Goal: Task Accomplishment & Management: Use online tool/utility

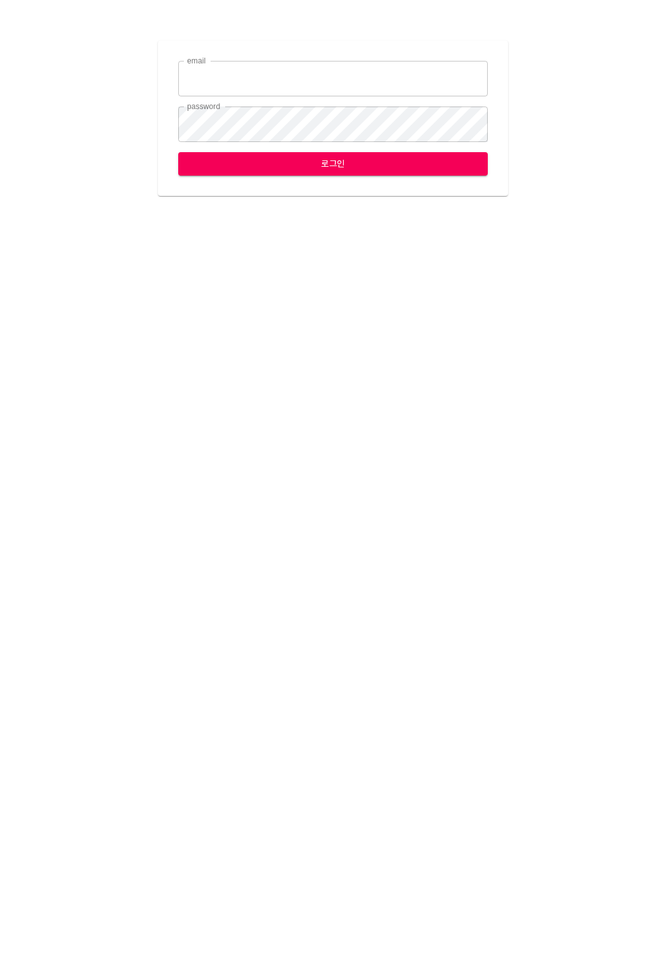
type input "[EMAIL_ADDRESS][DOMAIN_NAME]"
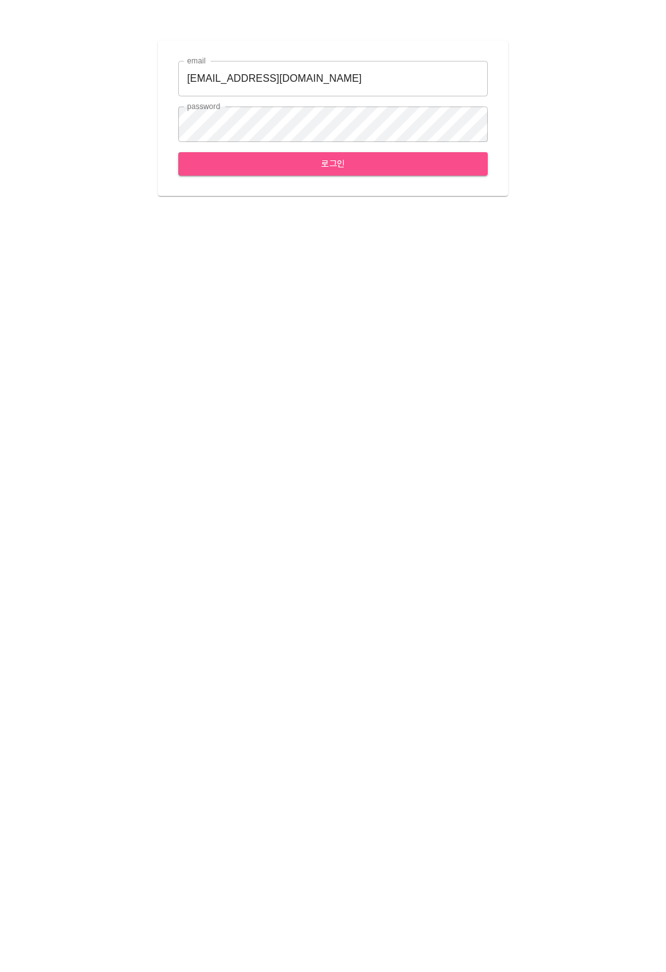
click at [294, 162] on span "로그인" at bounding box center [332, 164] width 289 height 16
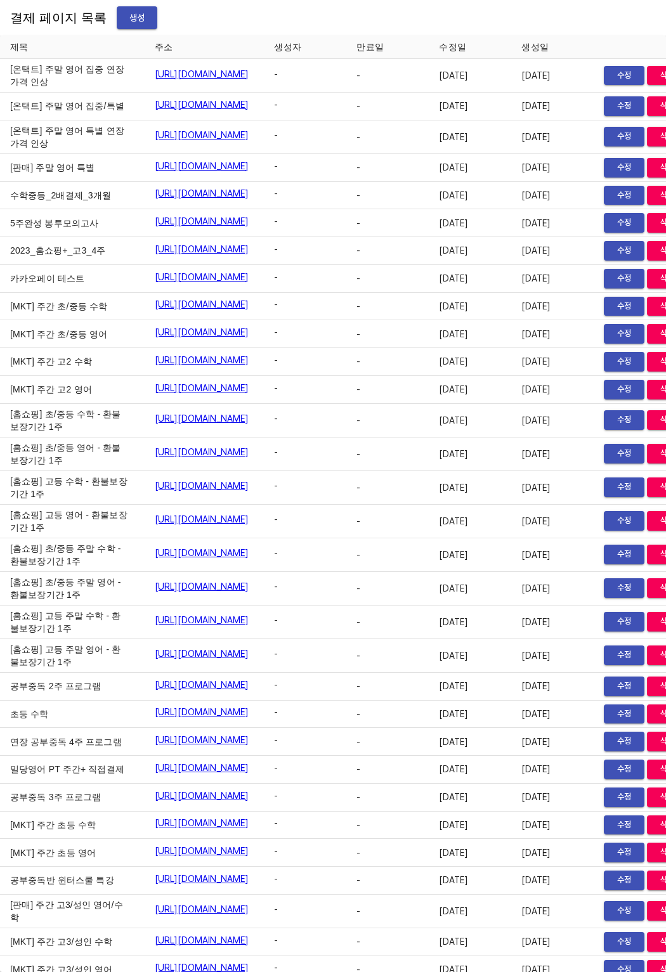
click at [136, 22] on button "생성" at bounding box center [137, 17] width 41 height 23
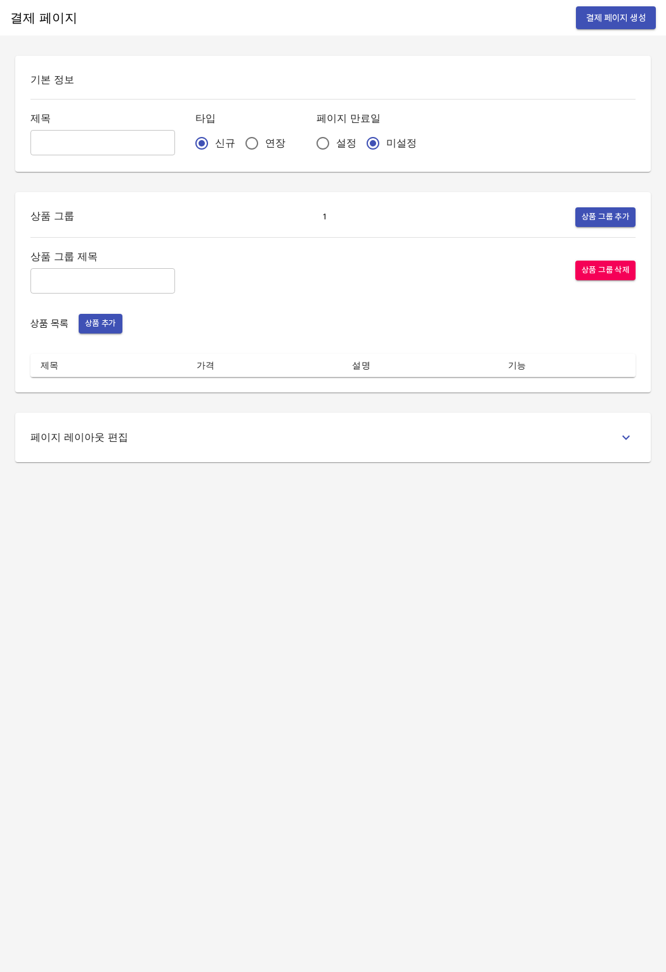
click at [116, 146] on input "text" at bounding box center [102, 142] width 145 height 25
type input "분할결제_0922"
click at [238, 138] on input "연장" at bounding box center [251, 143] width 27 height 27
radio input "true"
click at [54, 278] on input "text" at bounding box center [102, 280] width 145 height 25
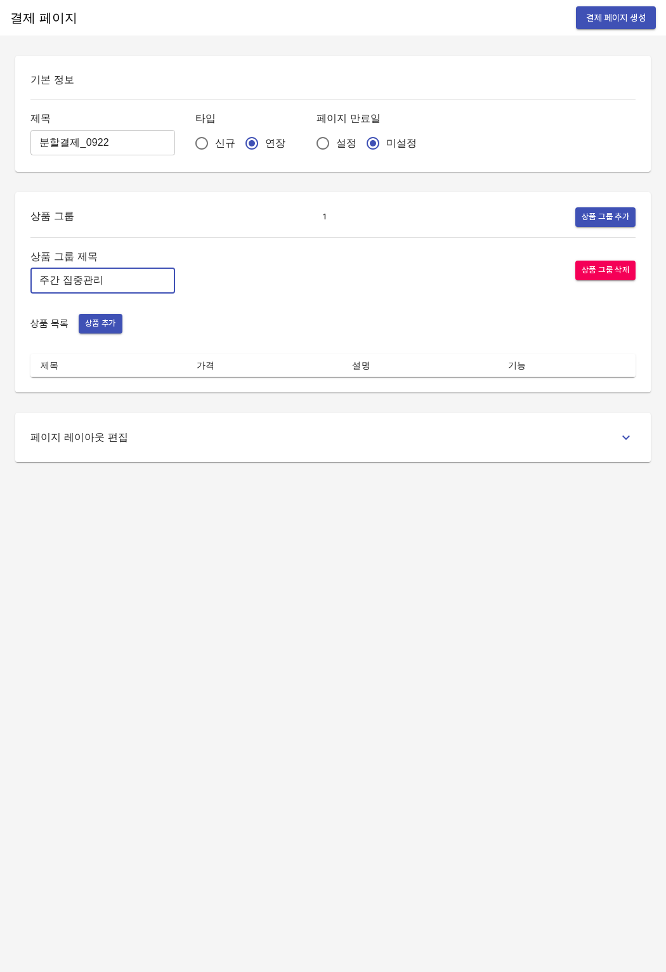
type input "주간 집중관리"
click at [275, 288] on div "상품 그룹 제목 주간 집중관리 ​ 상품 그룹 삭제" at bounding box center [332, 271] width 605 height 46
click at [91, 330] on span "상품 추가" at bounding box center [100, 323] width 31 height 15
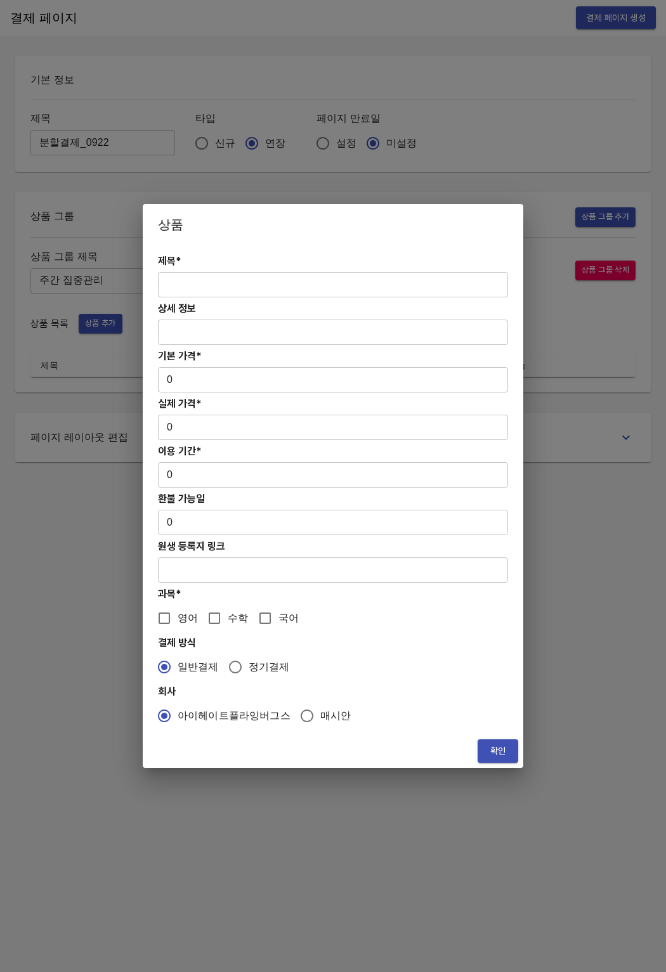
click at [207, 300] on div "제목* ​ 상세 정보 ​ 기본 가격* 0 ​ 실제 가격* 0 ​ 이용 기간* 0 ​ 환불 가능일 0 ​ 원생 등록지 링크 ​ 과목* 영어 수학…" at bounding box center [333, 489] width 380 height 489
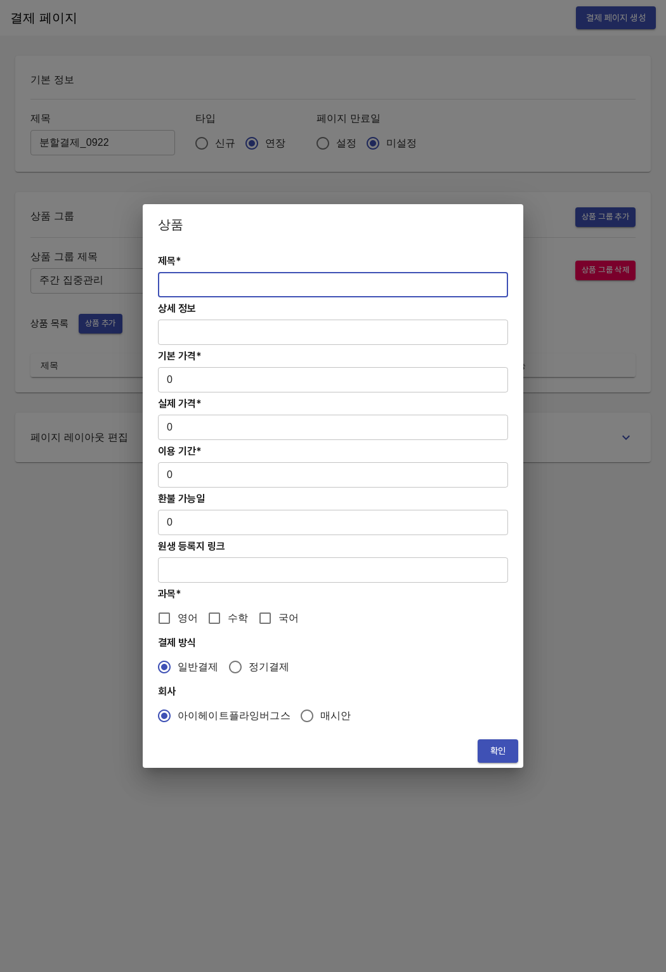
click at [224, 279] on input "text" at bounding box center [333, 284] width 350 height 25
paste input "[분할결제1][연장] 주간 초/중등 수학PT 12주(약 3개월) 집중관리"
type input "[분할결제1][연장] 주간 초/중등 수학PT 12주(약 3개월) 집중관리"
drag, startPoint x: 222, startPoint y: 366, endPoint x: 278, endPoint y: 350, distance: 58.6
click at [221, 368] on div "제목* [분할결제1][연장] 주간 초/중등 수학PT 12주(약 3개월) 집중관리 ​ 상세 정보 ​ 기본 가격* 0 ​ 실제 가격* 0 ​ 이용…" at bounding box center [333, 489] width 380 height 489
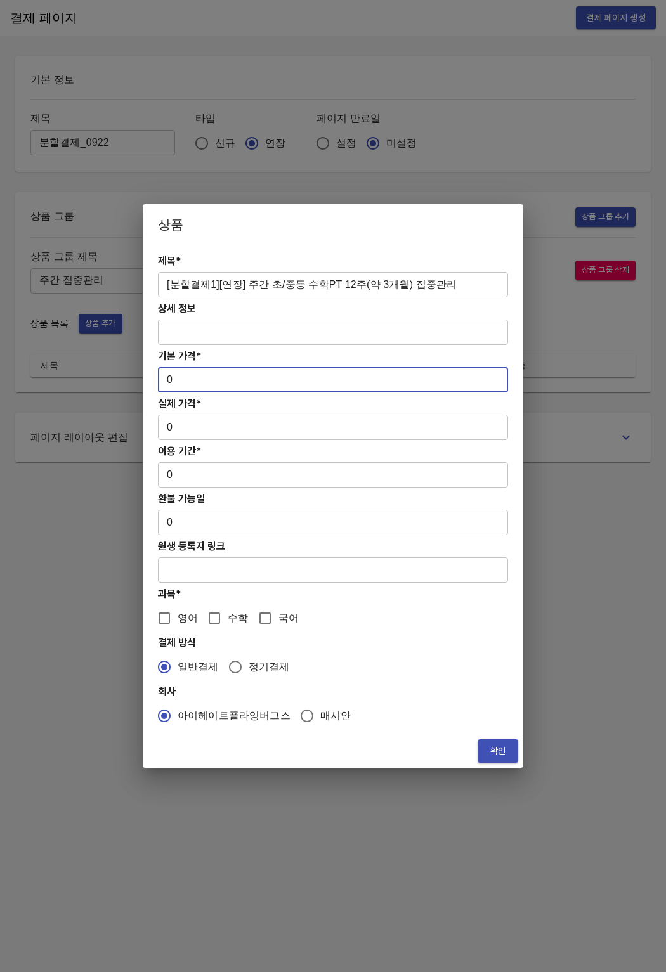
drag, startPoint x: 173, startPoint y: 385, endPoint x: 164, endPoint y: 384, distance: 9.6
click at [164, 384] on input "0" at bounding box center [333, 379] width 350 height 25
paste input "83400"
type input "834000"
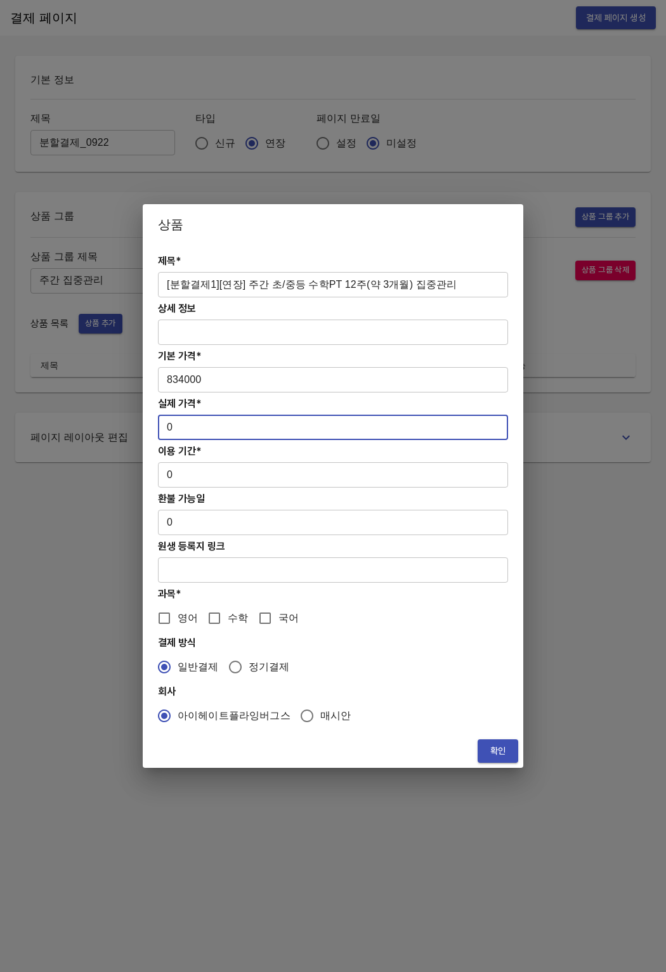
drag, startPoint x: 176, startPoint y: 436, endPoint x: 158, endPoint y: 430, distance: 18.6
click at [158, 430] on input "0" at bounding box center [333, 427] width 350 height 25
paste input "83400"
type input "834000"
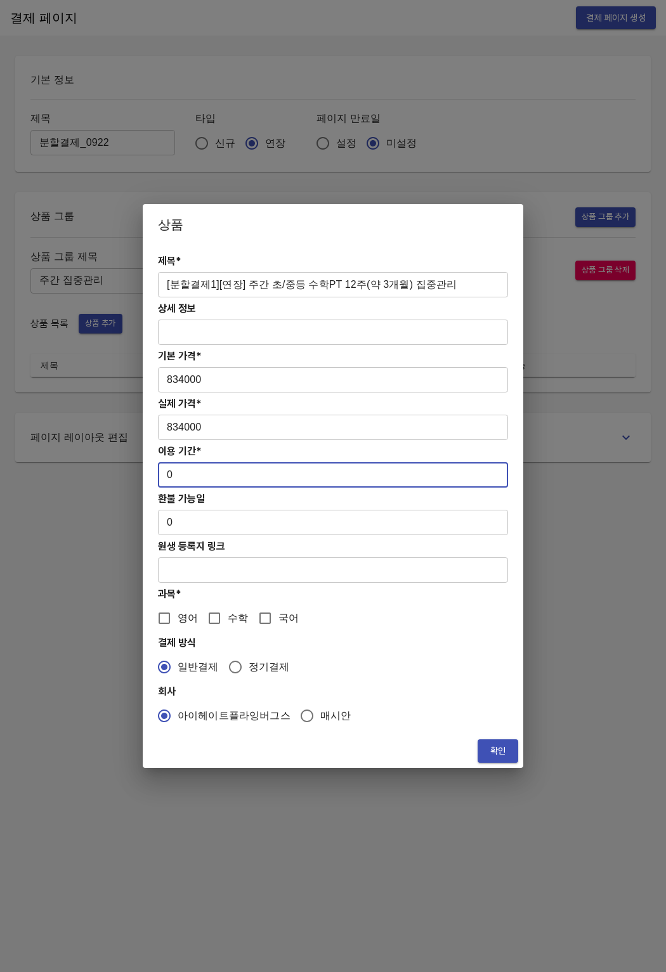
drag, startPoint x: 175, startPoint y: 483, endPoint x: 165, endPoint y: 474, distance: 13.5
click at [165, 474] on input "0" at bounding box center [333, 474] width 350 height 25
type input "84"
click at [219, 623] on input "수학" at bounding box center [214, 618] width 27 height 27
checkbox input "true"
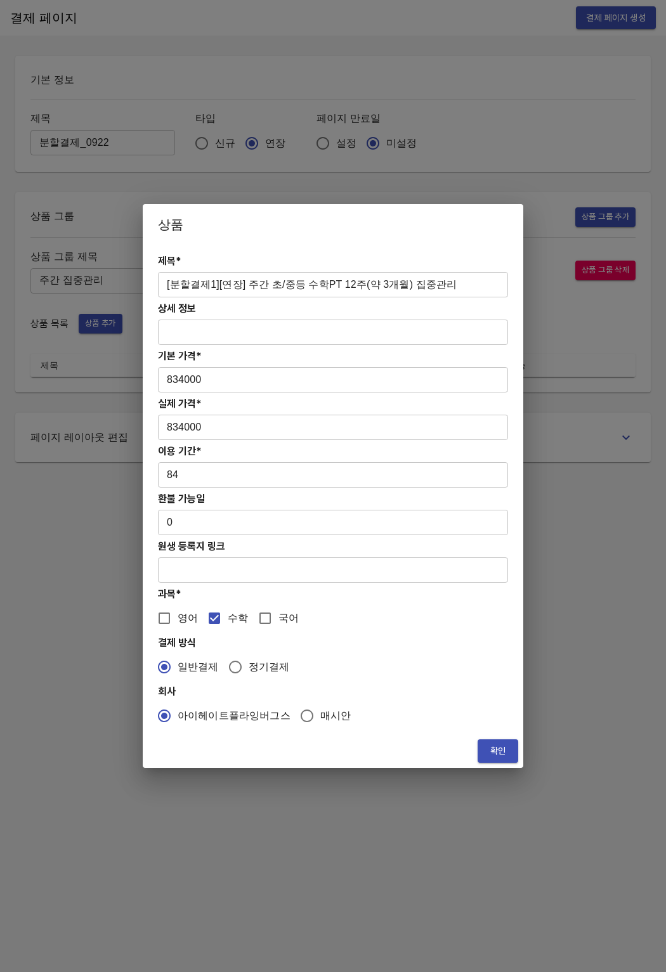
click at [479, 755] on button "확인" at bounding box center [497, 750] width 41 height 23
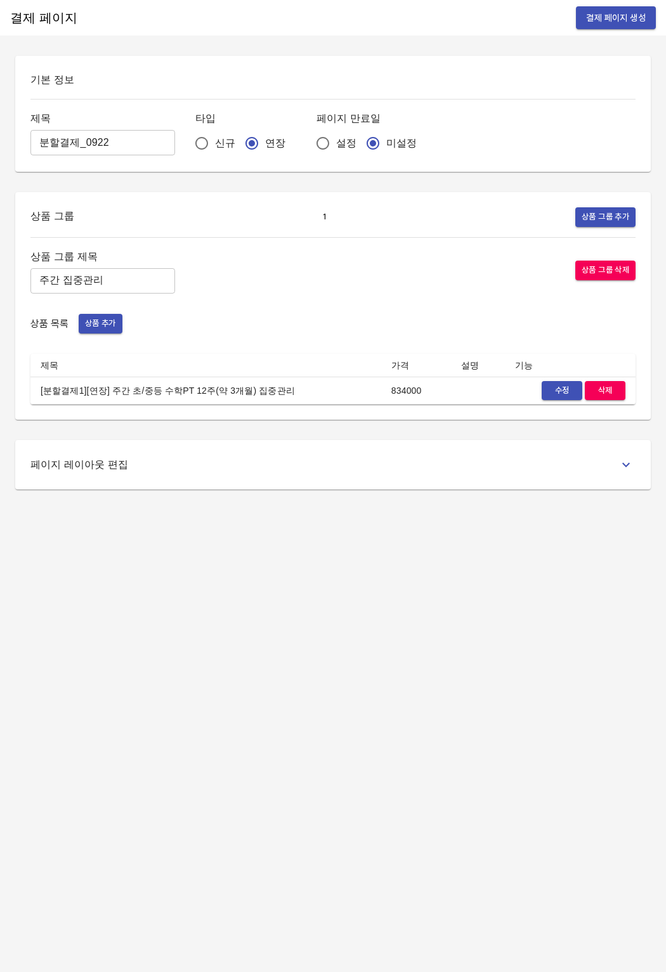
click at [193, 691] on div "결제 페이지 결제 페이지 생성 기본 정보 제목 분할결제_0922 ​ 타입 신규 연장 페이지 만료일 설정 미설정 상품 그룹 1 상품 그룹 추가 …" at bounding box center [333, 486] width 666 height 972
click at [105, 313] on div "상품 그룹 제목 주간 집중관리 ​ 상품 그룹 삭제 상품 목록 상품 추가 제목 가격 설명 기능 [분할결제1][연장] 주간 초/중등 수학PT 12…" at bounding box center [332, 326] width 605 height 157
click at [102, 318] on span "상품 추가" at bounding box center [100, 323] width 31 height 15
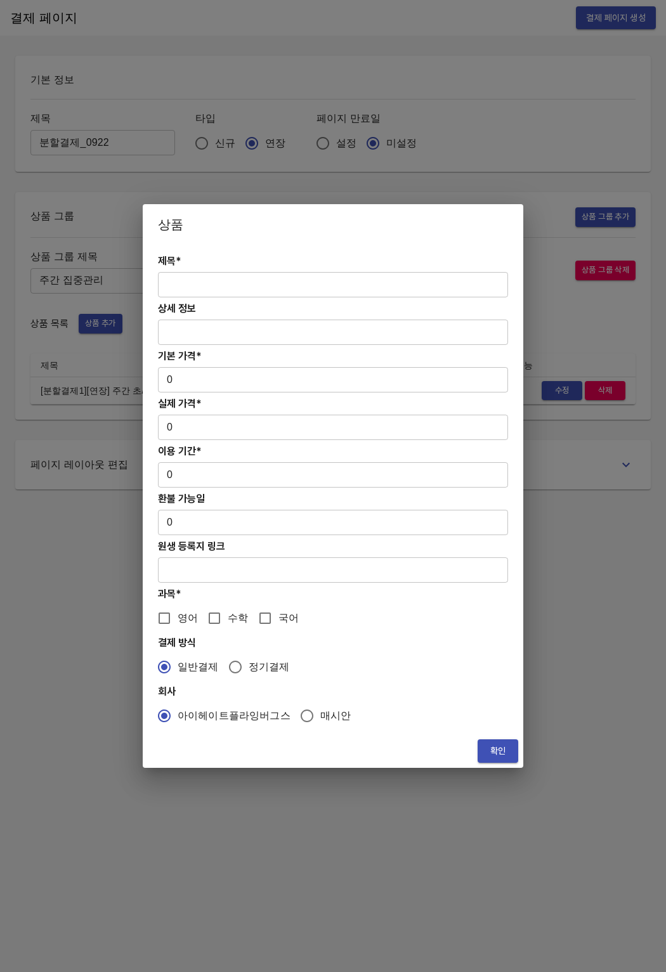
click at [259, 291] on input "text" at bounding box center [333, 284] width 350 height 25
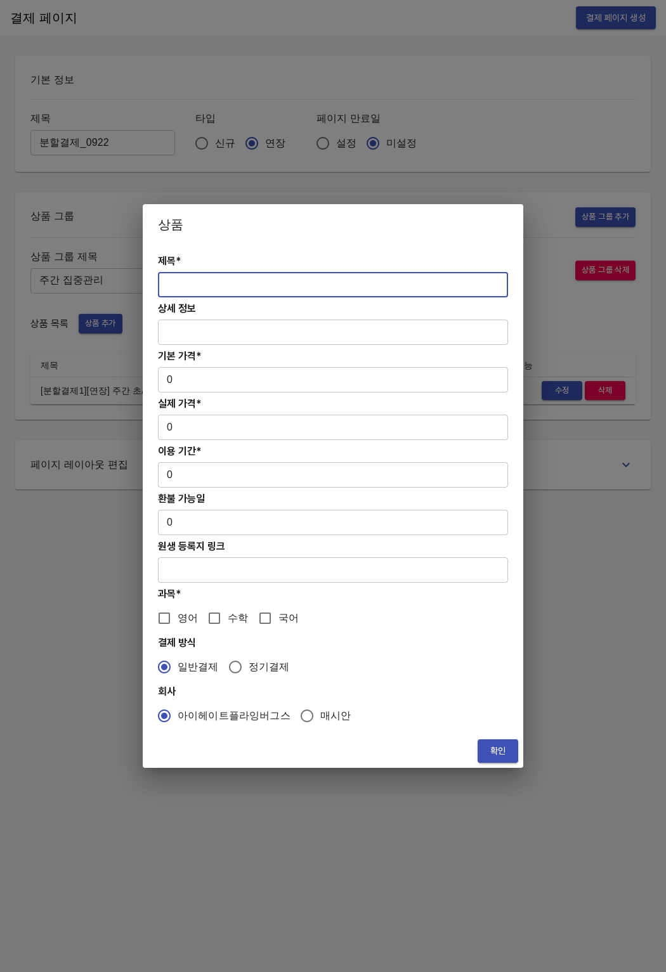
paste input "[분할결제2][연장] 주간 초/중등 수학PT 12주(약 3개월) 집중관리"
type input "[분할결제2][연장] 주간 초/중등 수학PT 12주(약 3개월) 집중관리"
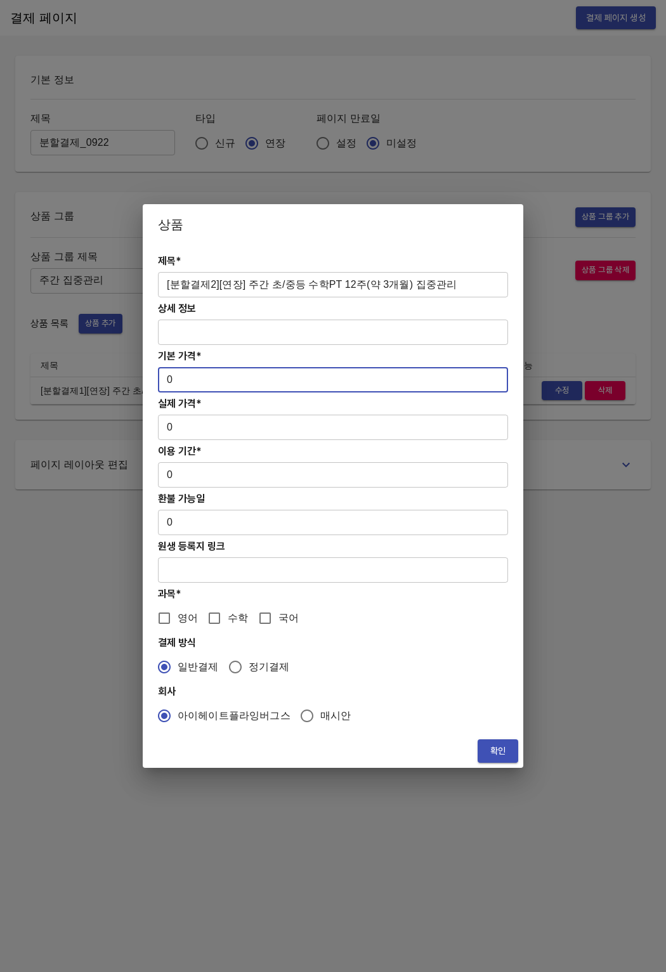
drag, startPoint x: 189, startPoint y: 378, endPoint x: 141, endPoint y: 378, distance: 47.5
click at [141, 378] on div "상품 제목* [분할결제2][연장] 주간 초/중등 수학PT 12주(약 3개월) 집중관리 ​ 상세 정보 ​ 기본 가격* 0 ​ 실제 가격* 0 ​…" at bounding box center [333, 486] width 666 height 972
paste input "83400"
type input "834000"
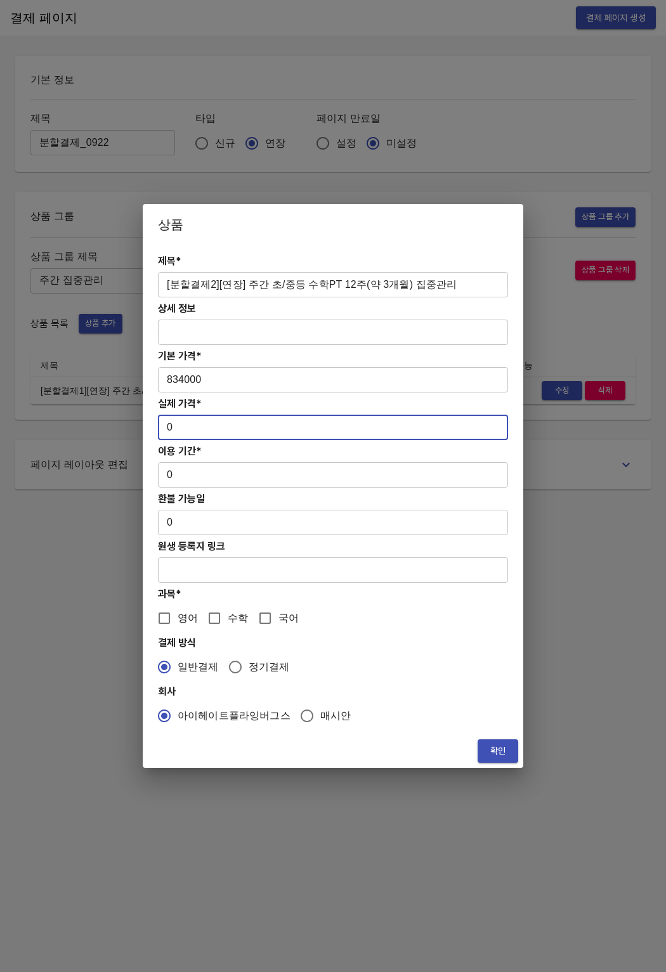
click at [152, 427] on div "제목* [분할결제2][연장] 주간 초/중등 수학PT 12주(약 3개월) 집중관리 ​ 상세 정보 ​ 기본 가격* 834000 ​ 실제 가격* 0…" at bounding box center [333, 489] width 380 height 489
paste input "83400"
type input "834000"
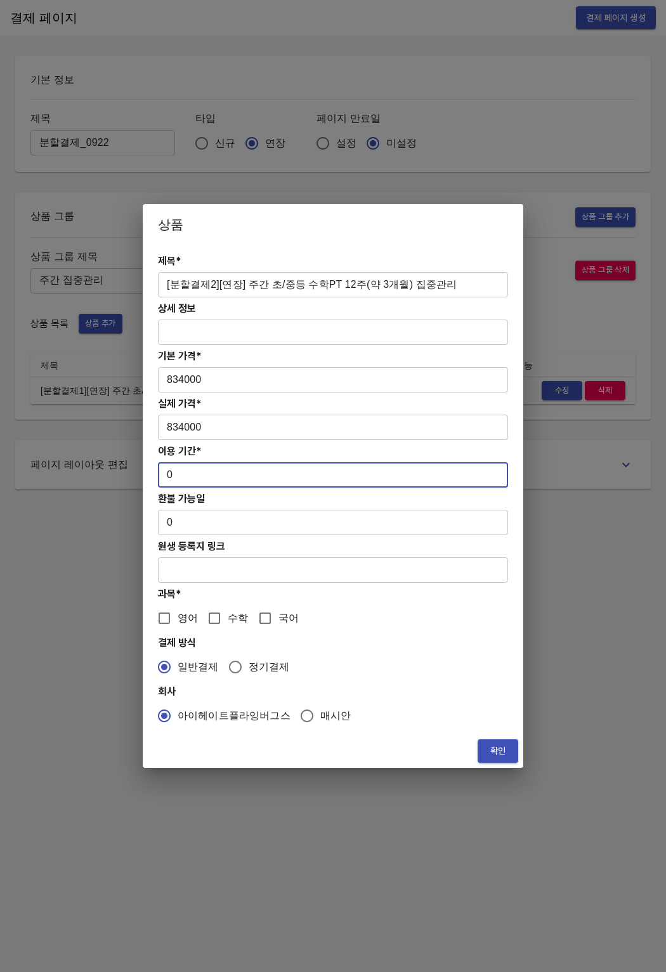
drag, startPoint x: 165, startPoint y: 471, endPoint x: 148, endPoint y: 470, distance: 17.2
click at [148, 470] on div "제목* [분할결제2][연장] 주간 초/중등 수학PT 12주(약 3개월) 집중관리 ​ 상세 정보 ​ 기본 가격* 834000 ​ 실제 가격* 8…" at bounding box center [333, 489] width 380 height 489
type input "84"
click at [217, 617] on input "수학" at bounding box center [214, 618] width 27 height 27
checkbox input "true"
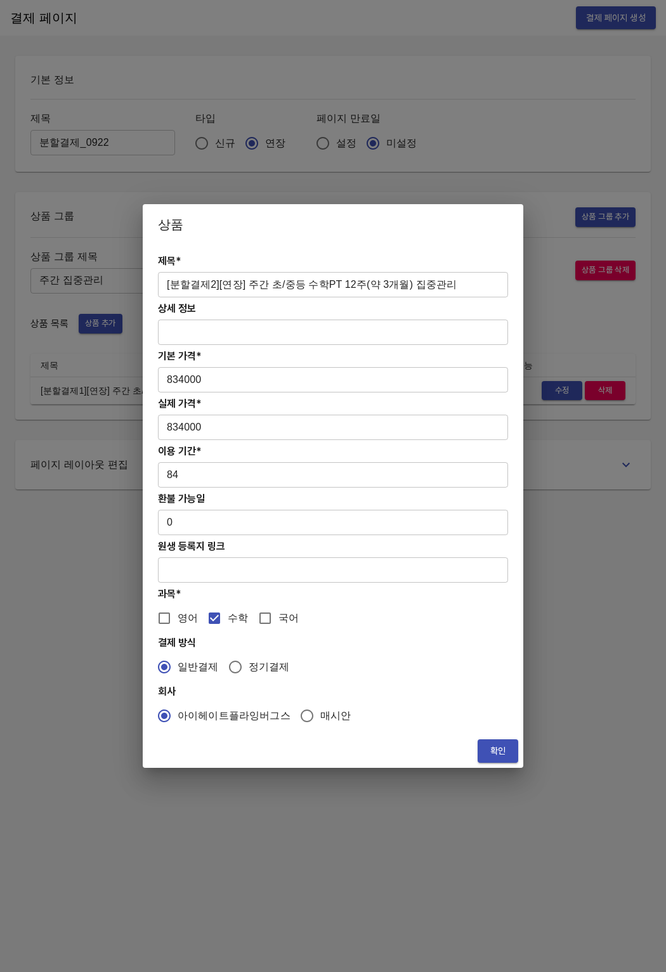
click at [505, 754] on span "확인" at bounding box center [498, 751] width 20 height 16
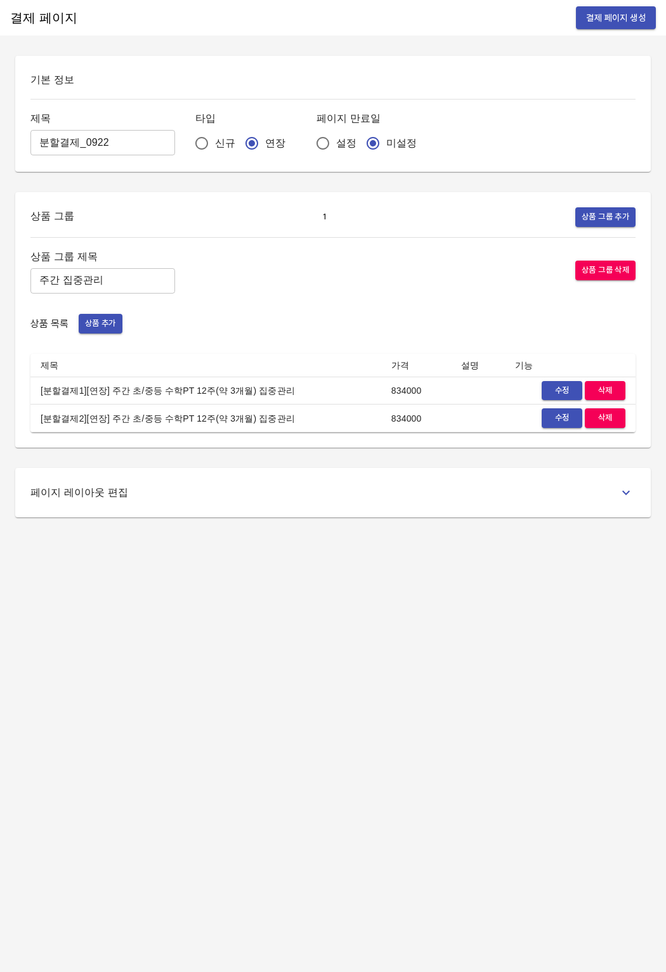
click at [505, 754] on div "결제 페이지 결제 페이지 생성 기본 정보 제목 분할결제_0922 ​ 타입 신규 연장 페이지 만료일 설정 미설정 상품 그룹 1 상품 그룹 추가 …" at bounding box center [333, 486] width 666 height 972
click at [286, 430] on td "[분할결제2][연장] 주간 초/중등 수학PT 12주(약 3개월) 집중관리" at bounding box center [205, 418] width 351 height 28
click at [285, 430] on td "[분할결제2][연장] 주간 초/중등 수학PT 12주(약 3개월) 집중관리" at bounding box center [205, 418] width 351 height 28
click at [616, 22] on span "결제 페이지 생성" at bounding box center [616, 18] width 60 height 16
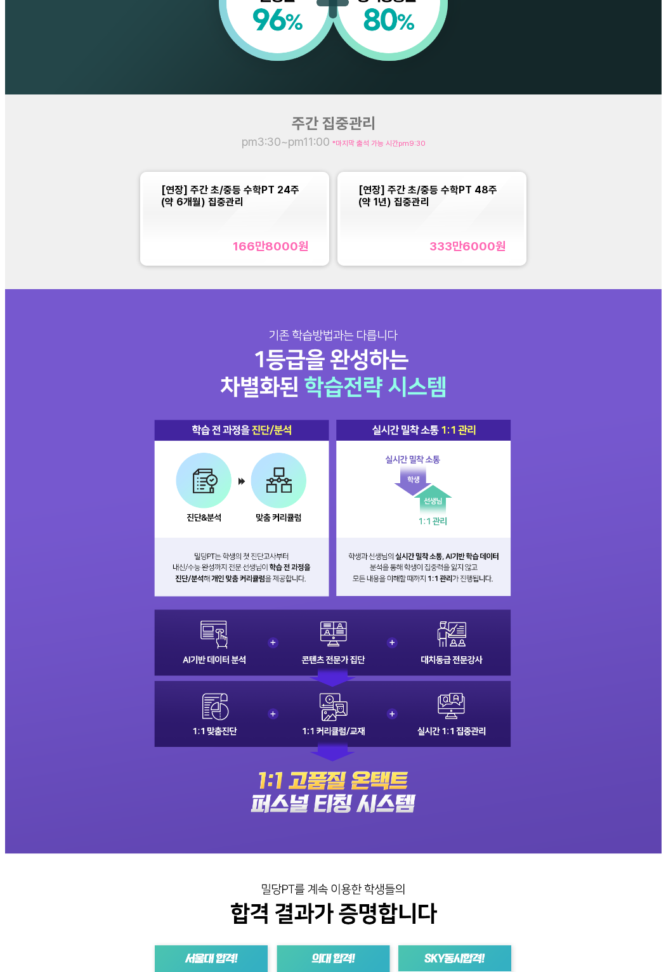
scroll to position [378, 0]
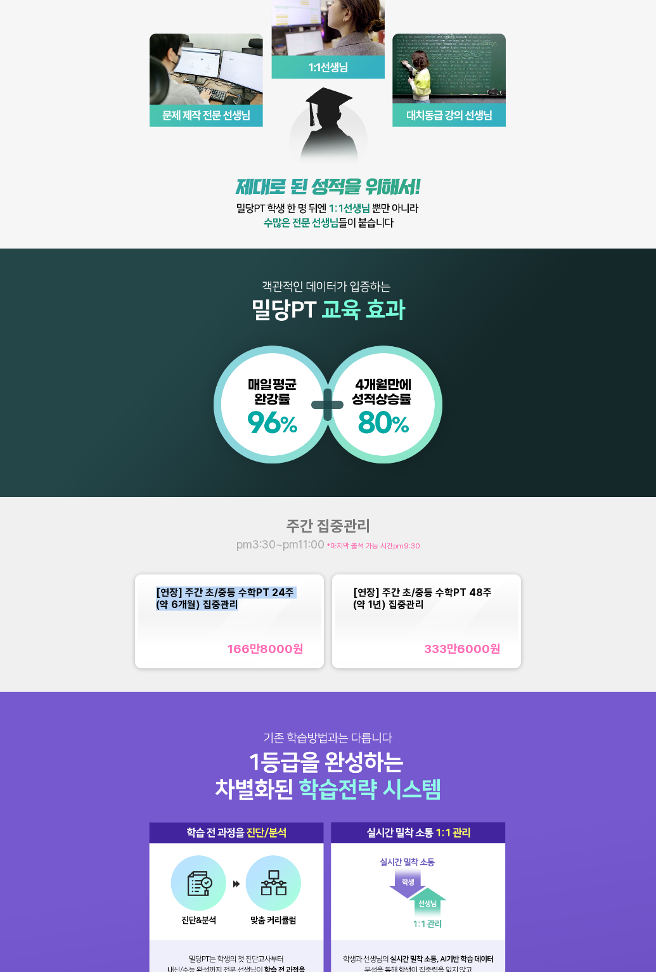
copy span "[연장] 주간 초/중등 수학PT 24주(약 6개월) 집중관리"
drag, startPoint x: 150, startPoint y: 598, endPoint x: 254, endPoint y: 600, distance: 104.0
click at [254, 600] on div "[연장] 주간 초/중등 수학PT 24주(약 6개월) 집중관리 166만8000 원" at bounding box center [230, 621] width 184 height 88
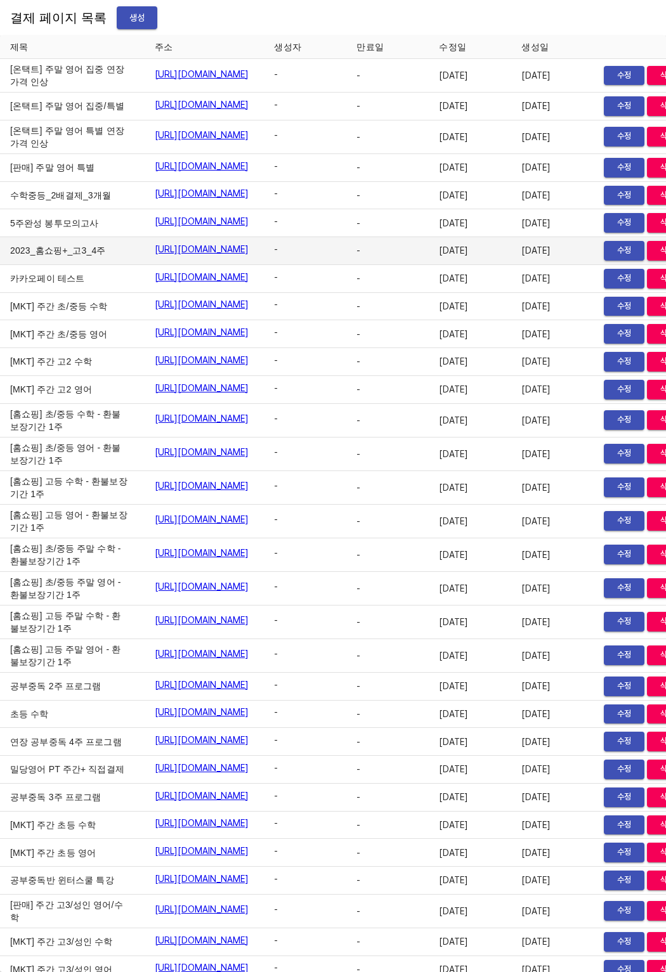
click at [63, 265] on td "2023_홈쇼핑+_고3_4주" at bounding box center [72, 251] width 145 height 28
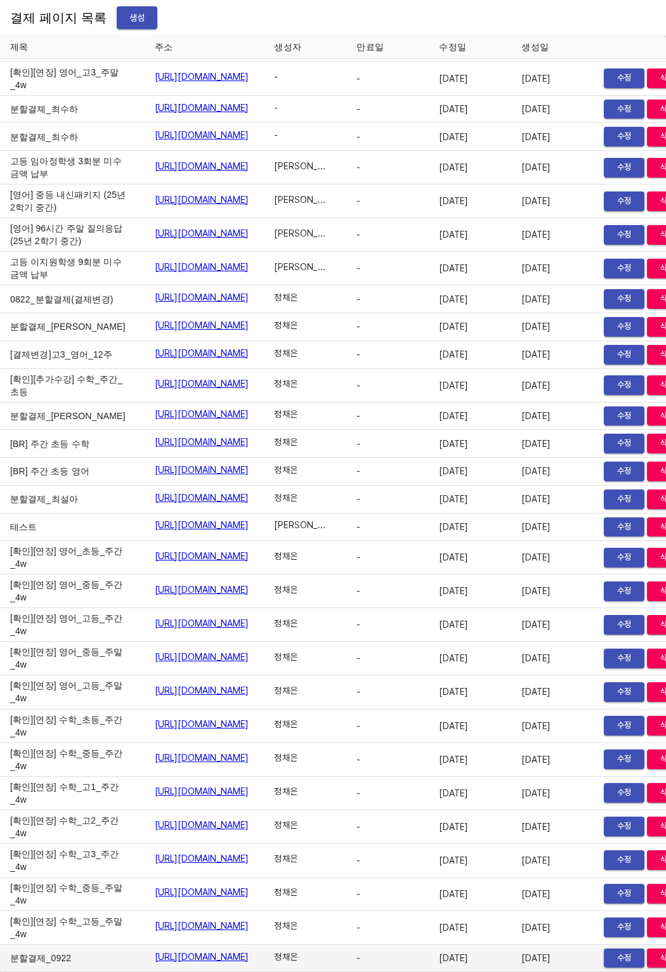
click at [171, 950] on link "https://payment.mildang.kr/hkZDg0wCWxa7aT08fJUN1" at bounding box center [202, 956] width 94 height 13
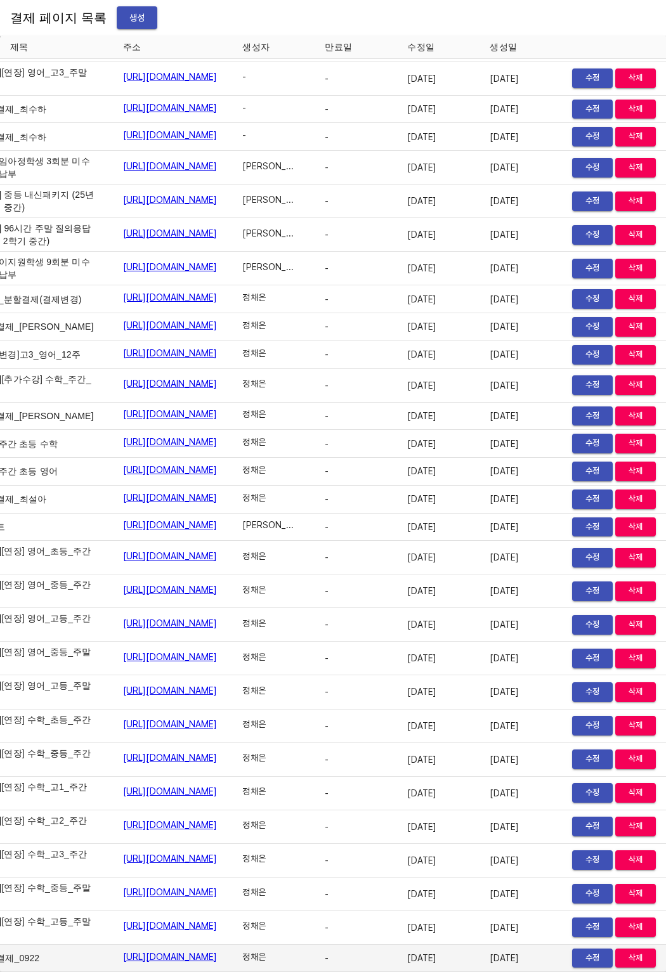
scroll to position [20107, 88]
click at [592, 951] on span "수정" at bounding box center [592, 958] width 28 height 15
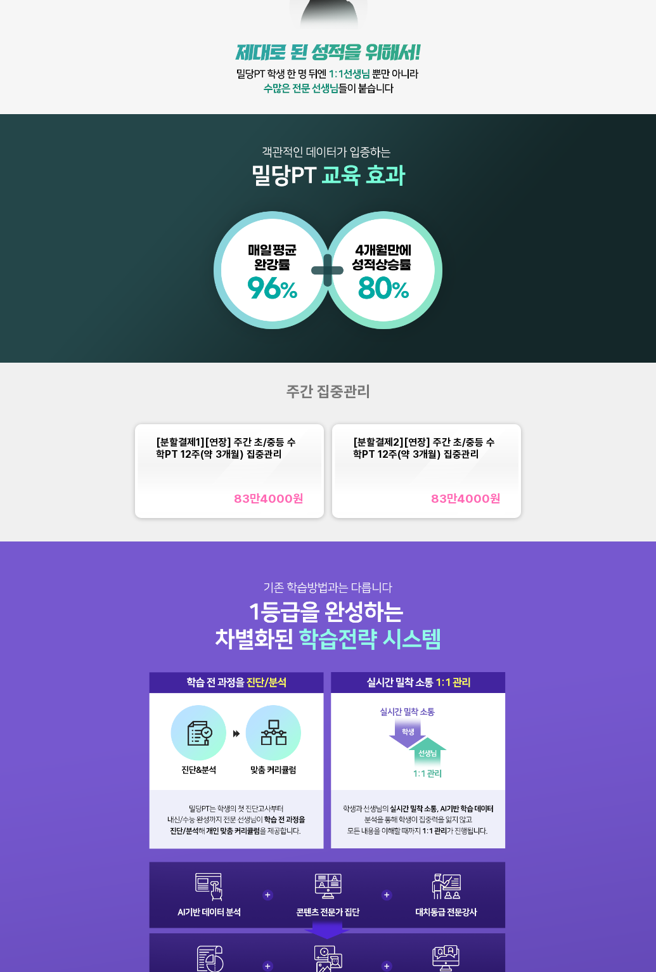
scroll to position [522, 0]
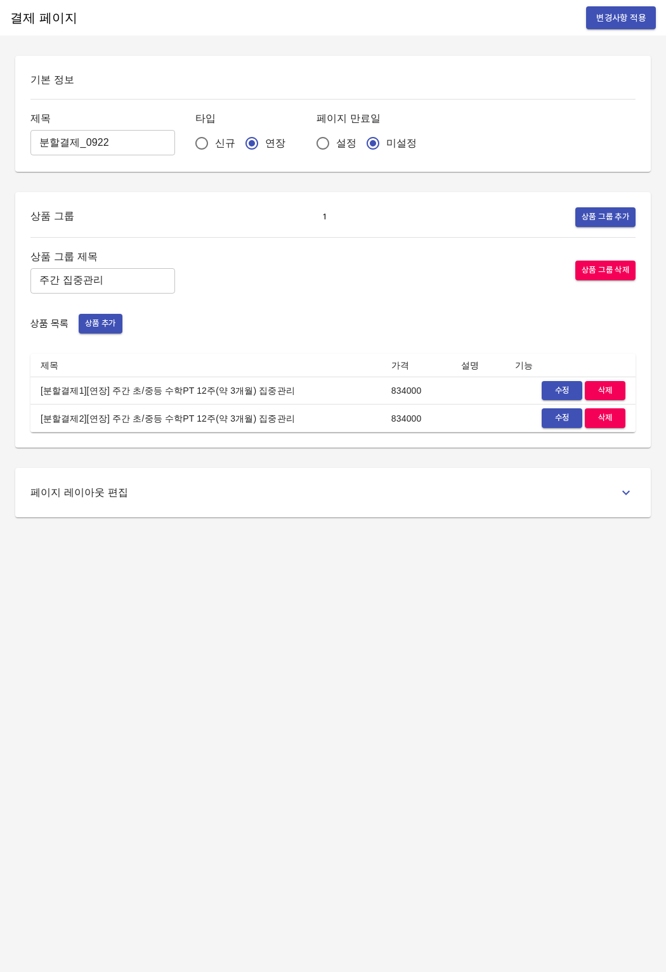
click at [109, 149] on input "분할결제_0922" at bounding box center [102, 142] width 145 height 25
type input "분할결제_안태연"
click at [614, 18] on span "변경사항 적용" at bounding box center [620, 18] width 49 height 16
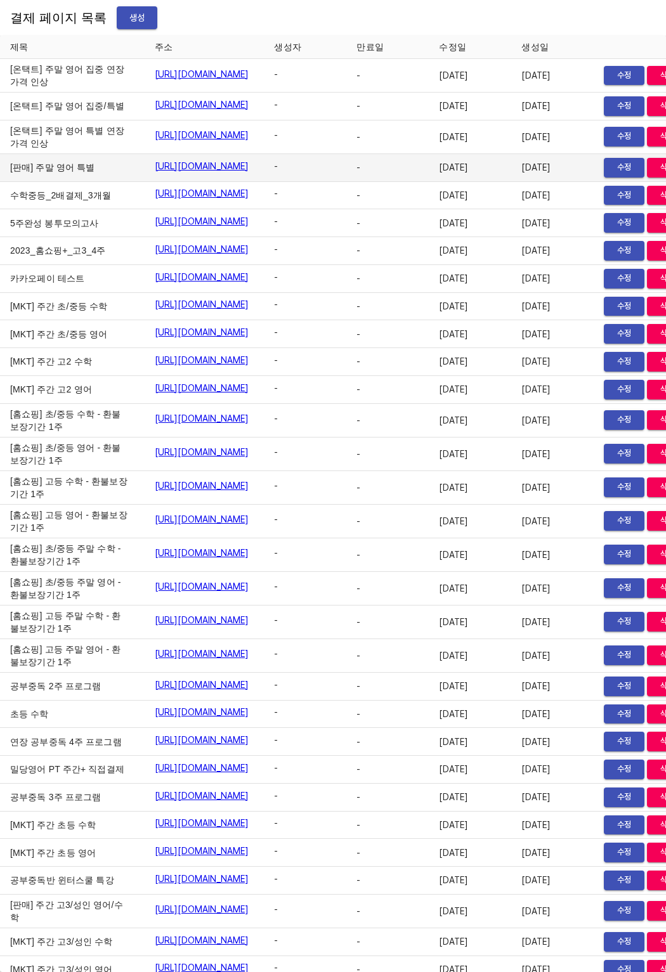
click at [30, 182] on td "[판매] 주말 영어 특별" at bounding box center [72, 168] width 145 height 28
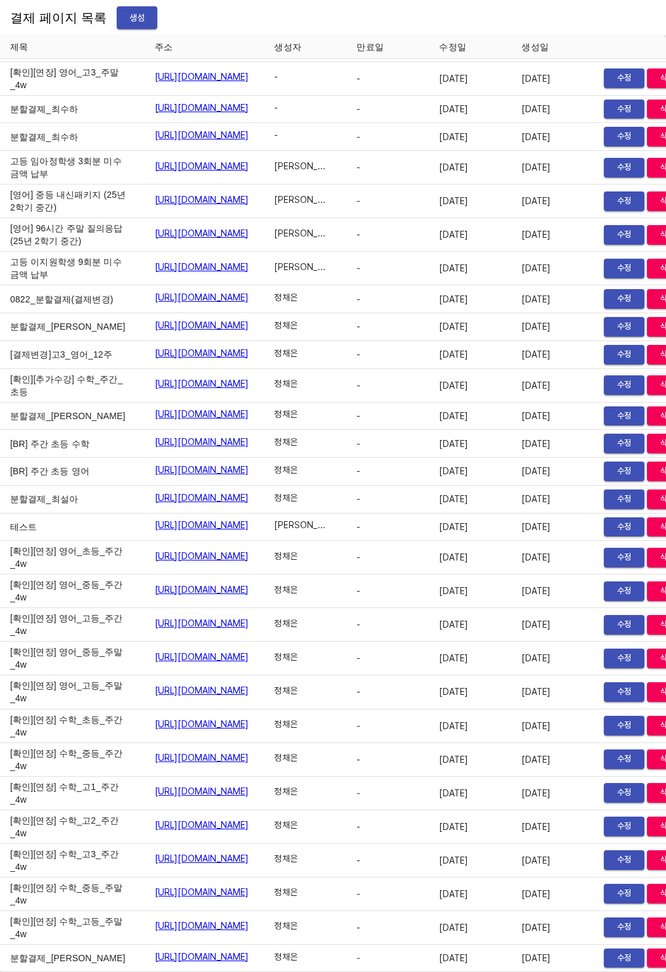
scroll to position [20107, 0]
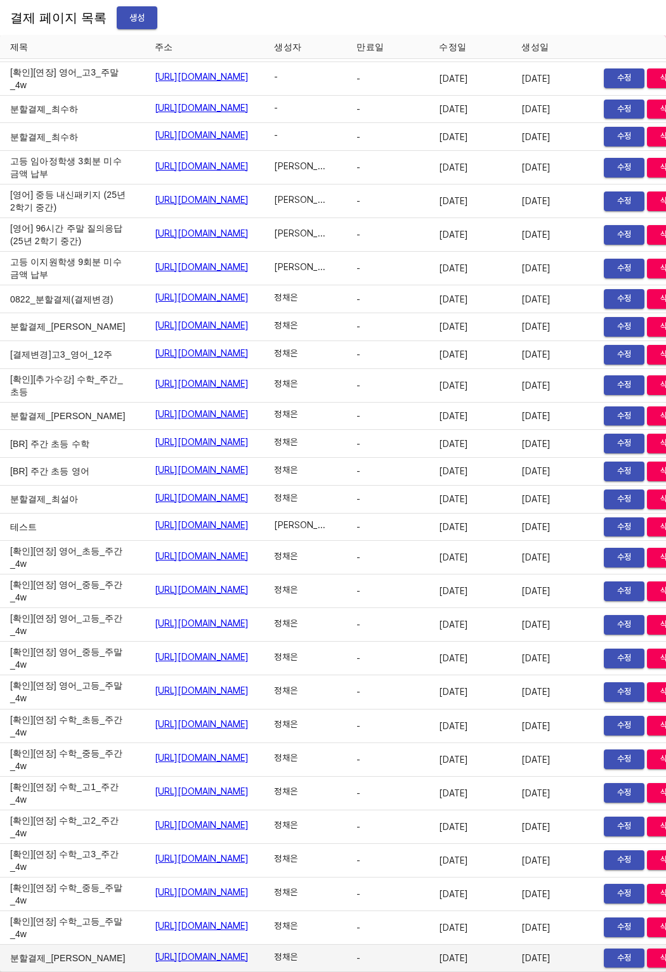
click at [155, 950] on link "https://payment.mildang.kr/hkZDg0wCWxa7aT08fJUN1" at bounding box center [202, 956] width 94 height 13
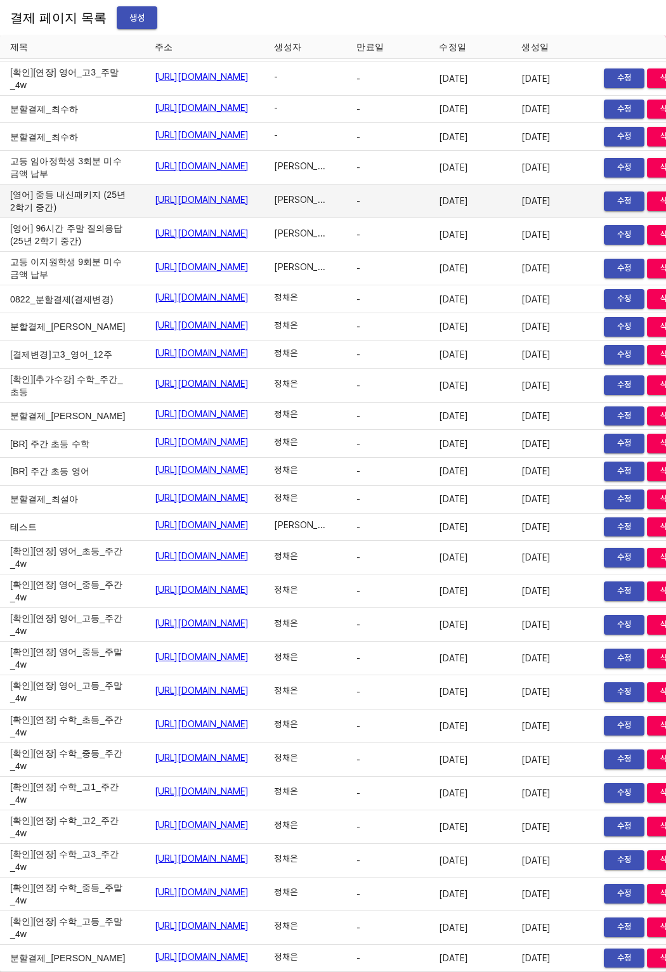
click at [35, 184] on td "[영어] 중등 내신패키지 (25년 2학기 중간)" at bounding box center [72, 201] width 145 height 34
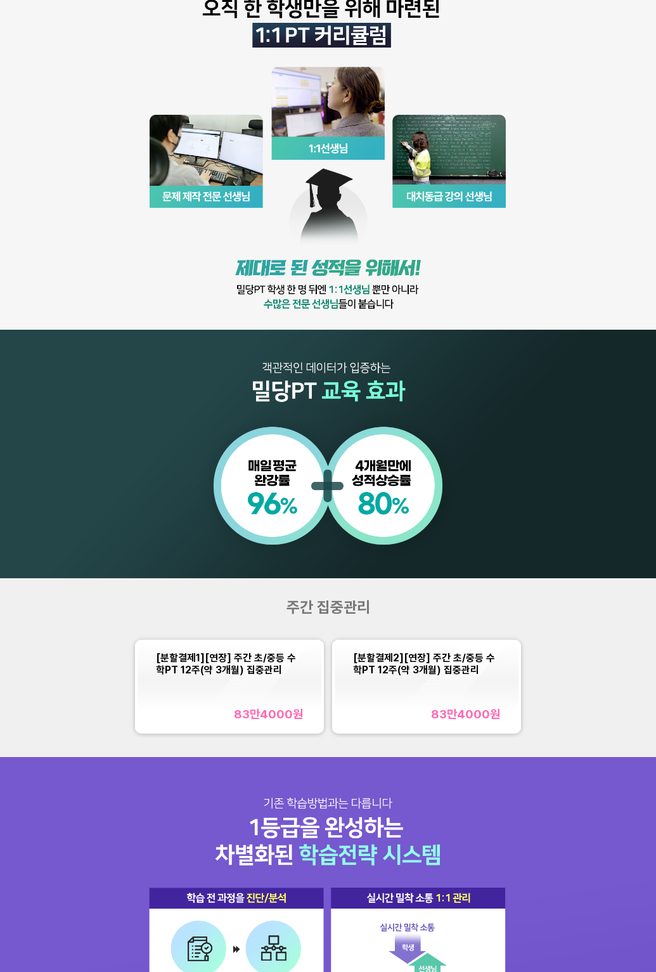
scroll to position [371, 0]
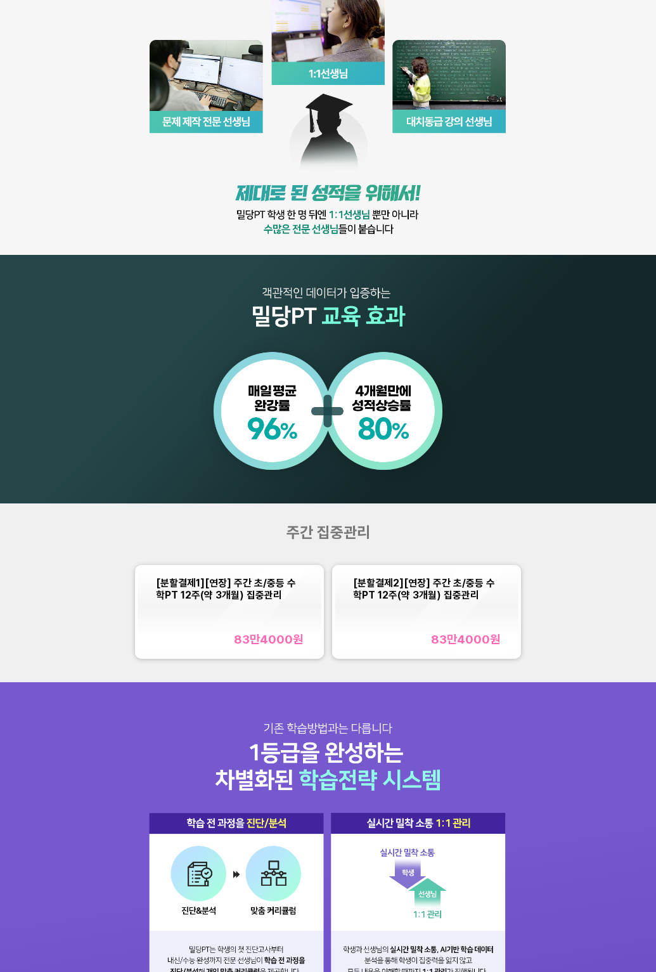
click at [201, 599] on span "[분할결제1][연장] 주간 초/중등 수학PT 12주(약 3개월) 집중관리" at bounding box center [226, 589] width 140 height 24
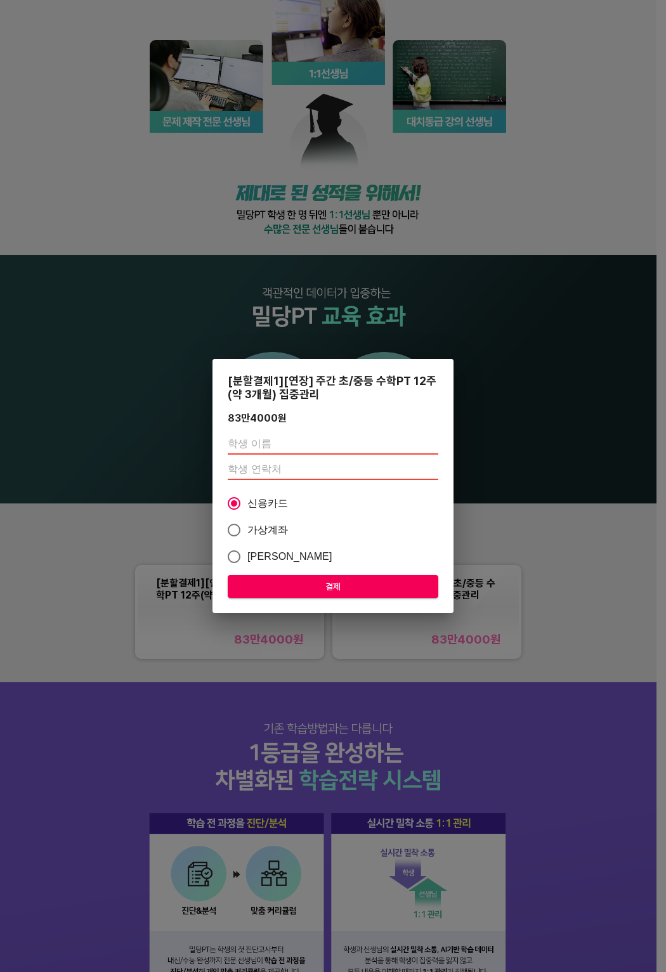
drag, startPoint x: 142, startPoint y: 543, endPoint x: 375, endPoint y: 597, distance: 239.6
click at [144, 543] on div "[분할결제1][연장] 주간 초/중등 수학PT 12주(약 3개월) 집중관리 83만4000 원 신용카드 가상계좌 카카오페이 결제" at bounding box center [333, 486] width 666 height 972
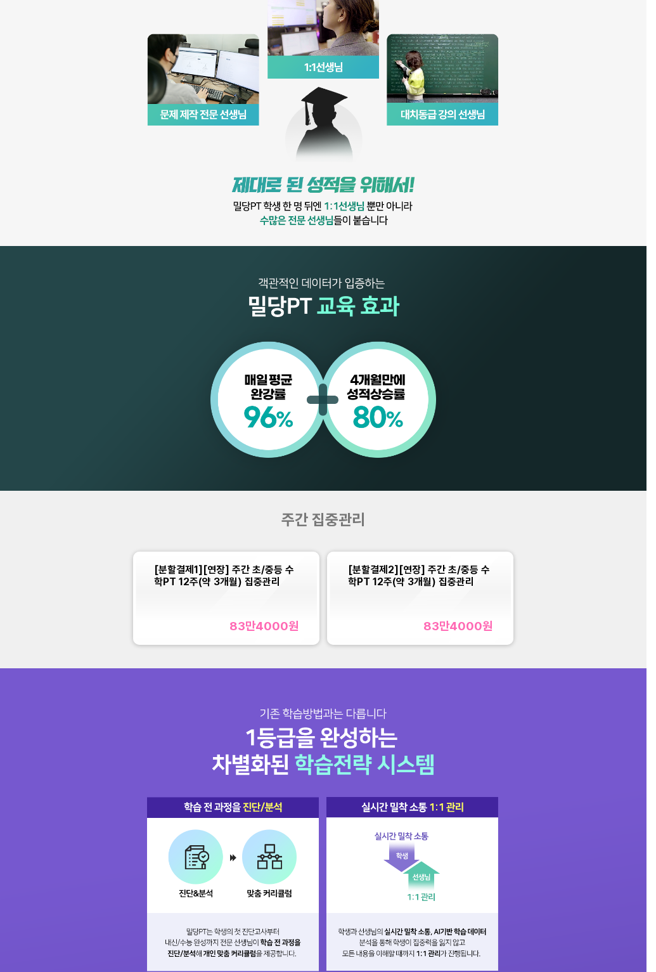
click at [385, 588] on span "[분할결제2][연장] 주간 초/중등 수학PT 12주(약 3개월) 집중관리" at bounding box center [419, 576] width 142 height 24
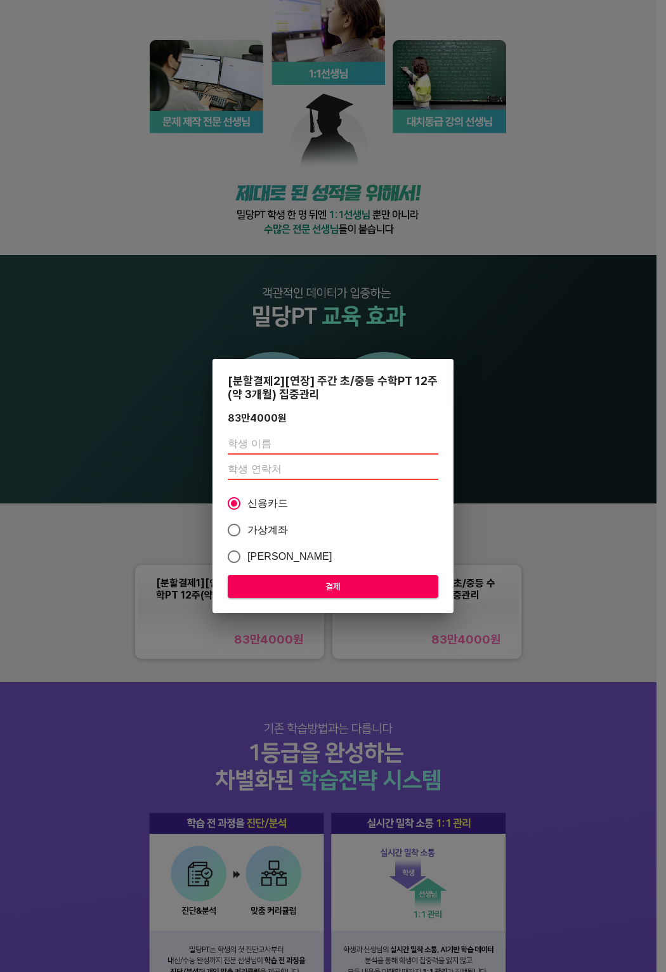
drag, startPoint x: 117, startPoint y: 385, endPoint x: 406, endPoint y: 533, distance: 324.6
click at [118, 385] on div "[분할결제2][연장] 주간 초/중등 수학PT 12주(약 3개월) 집중관리 83만4000 원 신용카드 가상계좌 카카오페이 결제" at bounding box center [333, 486] width 666 height 972
